Goal: Task Accomplishment & Management: Use online tool/utility

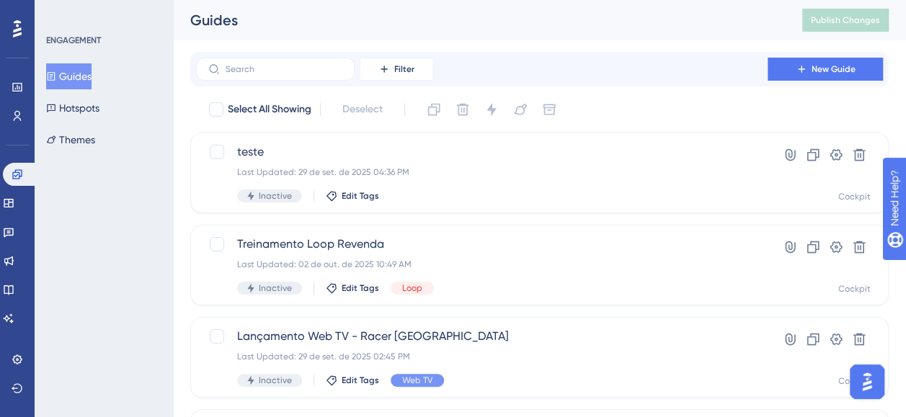
click at [76, 72] on button "Guides" at bounding box center [68, 76] width 45 height 26
click at [92, 74] on button "Guides" at bounding box center [68, 76] width 45 height 26
click at [824, 62] on button "New Guide" at bounding box center [825, 69] width 115 height 23
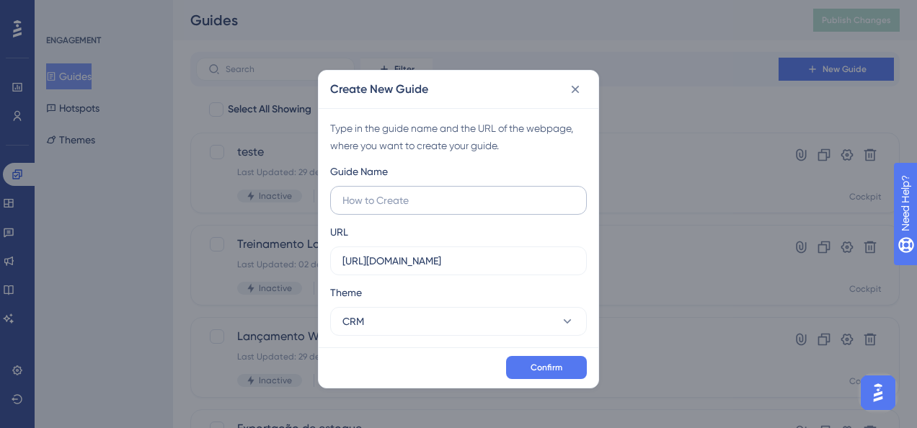
click at [419, 198] on input "text" at bounding box center [458, 200] width 232 height 16
click at [436, 226] on div "URL https://www.cockpit.com.br" at bounding box center [458, 249] width 257 height 52
click at [486, 203] on input "Treinamento Visão 360°" at bounding box center [458, 200] width 232 height 16
type input "Treinamento Visão 360° Universidade"
click at [450, 334] on button "CRM" at bounding box center [458, 321] width 257 height 29
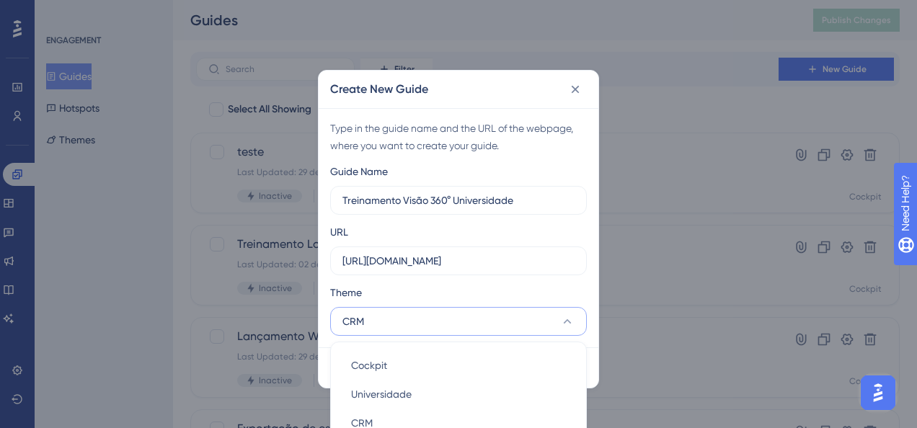
scroll to position [87, 0]
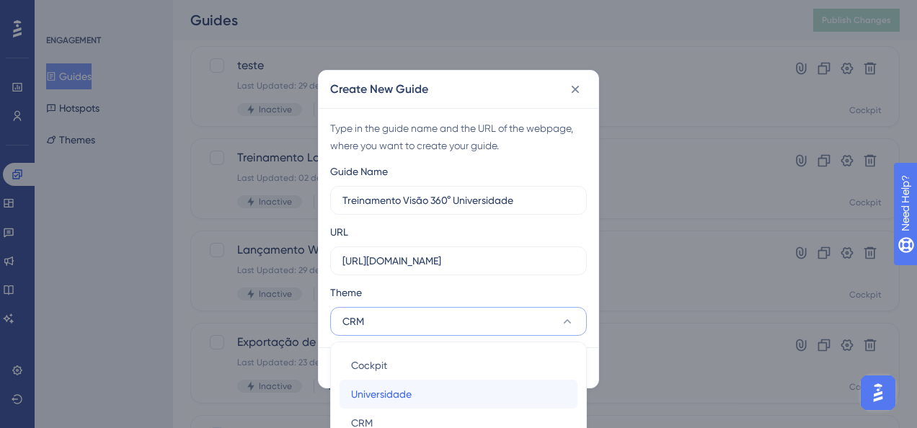
click at [403, 397] on span "Universidade" at bounding box center [381, 394] width 61 height 17
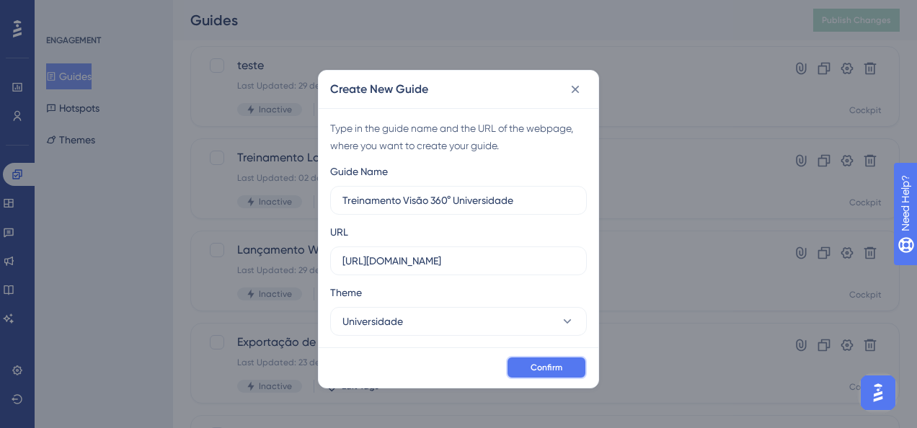
click at [559, 370] on span "Confirm" at bounding box center [547, 368] width 32 height 12
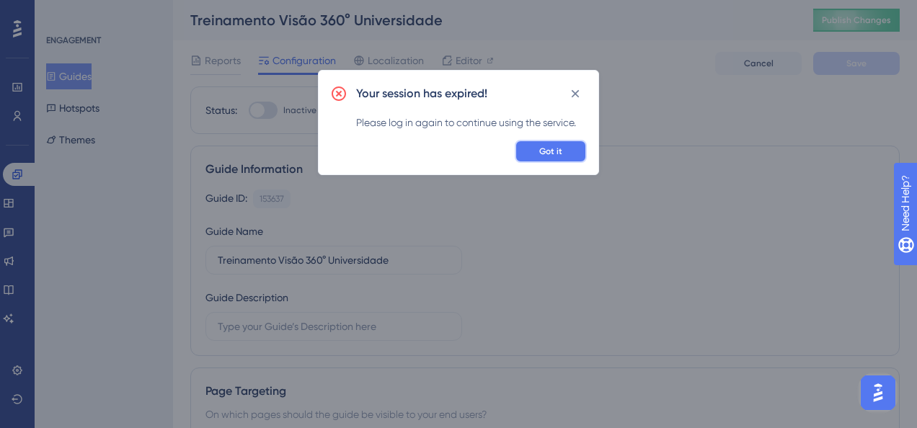
click at [548, 161] on button "Got it" at bounding box center [551, 151] width 72 height 23
